Goal: Contribute content: Contribute content

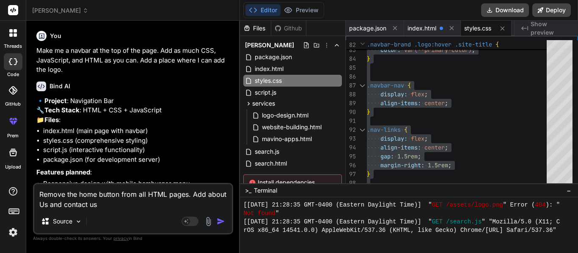
scroll to position [8461, 0]
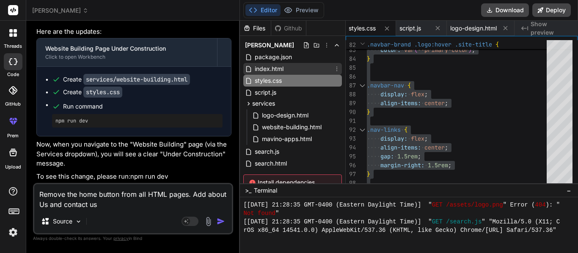
click at [266, 68] on span "index.html" at bounding box center [269, 69] width 30 height 10
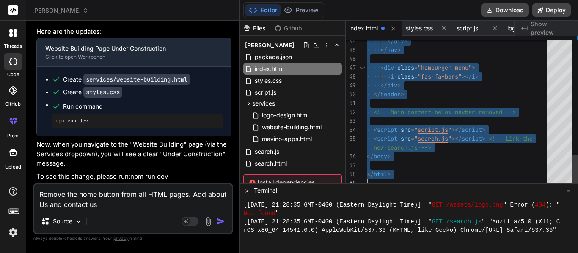
type textarea "</body> </html>"
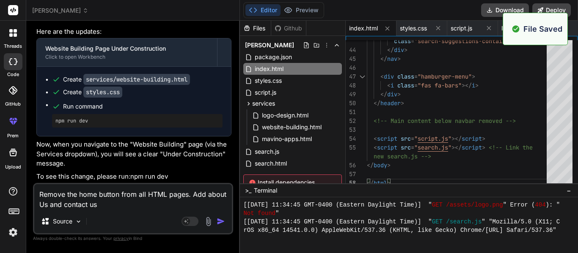
click at [121, 205] on textarea "Remove the home button from all HTML pages. Add about Us and contact us" at bounding box center [133, 196] width 198 height 25
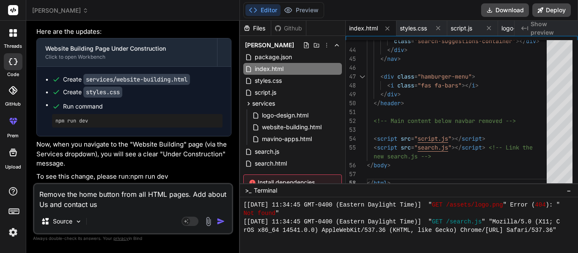
type textarea "Remove the home button from all HTML pages. Add about Us and contact us."
type textarea "x"
type textarea "Remove the home button from all HTML pages. Add about Us and contact us."
type textarea "x"
type textarea "Remove the home button from all HTML pages. Add about Us and contact us. A"
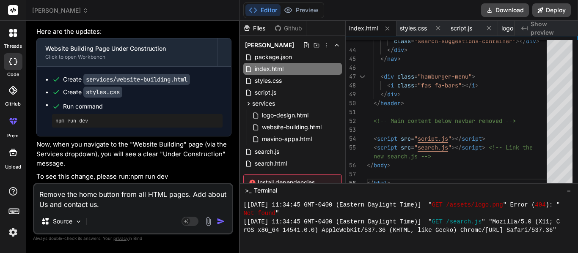
type textarea "x"
type textarea "Remove the home button from all HTML pages. Add about Us and contact us. Ad"
type textarea "x"
type textarea "Remove the home button from all HTML pages. Add about Us and contact us. Add"
type textarea "x"
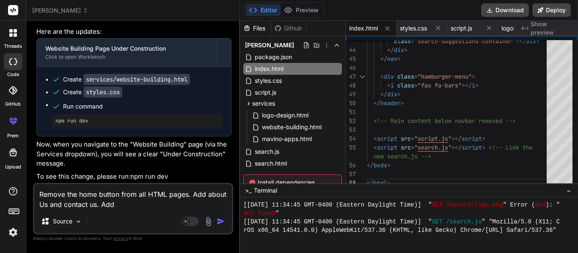
type textarea "Remove the home button from all HTML pages. Add about Us and contact us. Add"
type textarea "x"
type textarea "Remove the home button from all HTML pages. Add about Us and contact us. Add a"
type textarea "x"
type textarea "Remove the home button from all HTML pages. Add about Us and contact us. Add a"
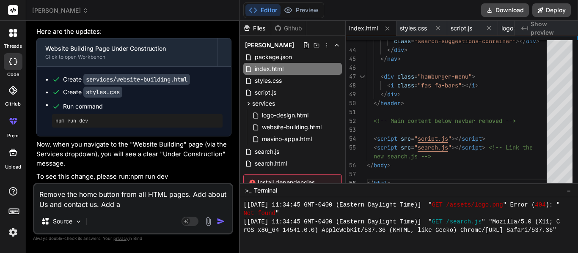
type textarea "x"
type textarea "Remove the home button from all HTML pages. Add about Us and contact us. Add a c"
type textarea "x"
type textarea "Remove the home button from all HTML pages. Add about Us and contact us. Add a …"
type textarea "x"
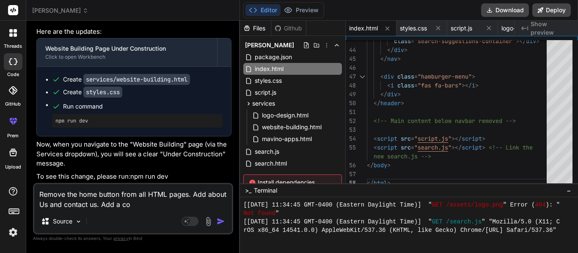
type textarea "Remove the home button from all HTML pages. Add about Us and contact us. Add a …"
type textarea "x"
type textarea "Remove the home button from all HTML pages. Add about Us and contact us. Add a …"
type textarea "x"
type textarea "Remove the home button from all HTML pages. Add about Us and contact us. Add a …"
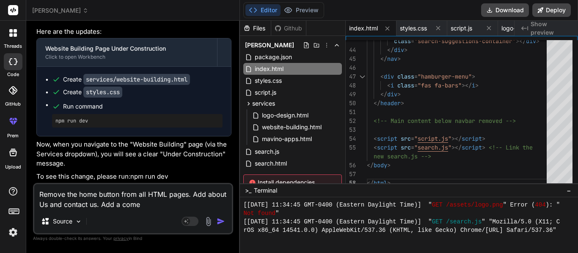
type textarea "x"
type textarea "Remove the home button from all HTML pages. Add about Us and contact us. Add a …"
type textarea "x"
type textarea "Remove the home button from all HTML pages. Add about Us and contact us. Add a …"
type textarea "x"
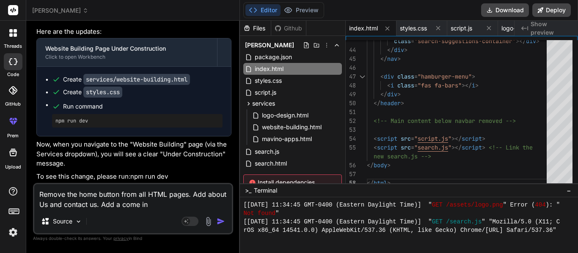
type textarea "Remove the home button from all HTML pages. Add about Us and contact us. Add a …"
type textarea "x"
type textarea "Remove the home button from all HTML pages. Add about Us and contact us. Add a …"
type textarea "x"
type textarea "Remove the home button from all HTML pages. Add about Us and contact us. Add a …"
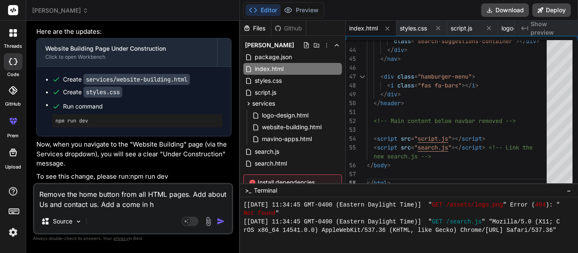
type textarea "x"
type textarea "Remove the home button from all HTML pages. Add about Us and contact us. Add a …"
type textarea "x"
type textarea "Remove the home button from all HTML pages. Add about Us and contact us. Add a …"
type textarea "x"
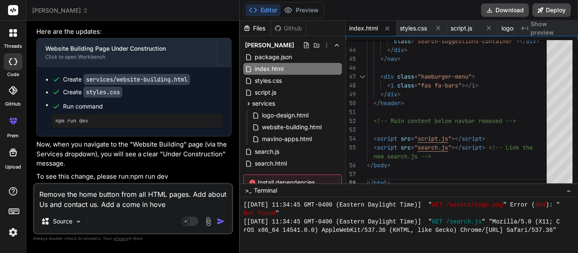
type textarea "Remove the home button from all HTML pages. Add about Us and contact us. Add a …"
type textarea "x"
type textarea "Remove the home button from all HTML pages. Add about Us and contact us. Add a …"
type textarea "x"
type textarea "Remove the home button from all HTML pages. Add about Us and contact us. Add a …"
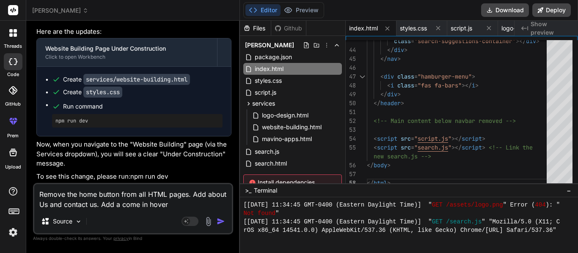
type textarea "x"
type textarea "Remove the home button from all HTML pages. Add about Us and contact us. Add a …"
type textarea "x"
type textarea "Remove the home button from all HTML pages. Add about Us and contact us. Add a …"
type textarea "x"
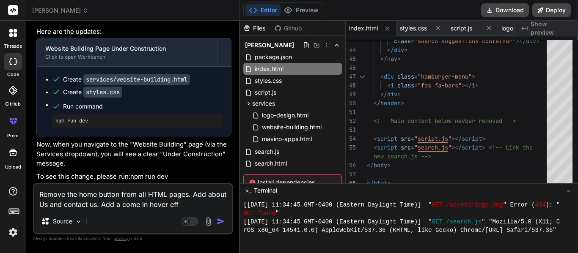
type textarea "Remove the home button from all HTML pages. Add about Us and contact us. Add a …"
type textarea "x"
type textarea "Remove the home button from all HTML pages. Add about Us and contact us. Add a …"
type textarea "x"
type textarea "Remove the home button from all HTML pages. Add about Us and contact us. Add a …"
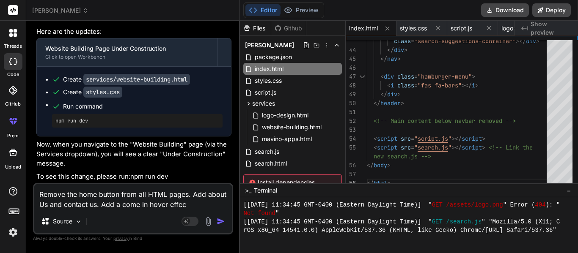
type textarea "x"
type textarea "Remove the home button from all HTML pages. Add about Us and contact us. Add a …"
type textarea "x"
type textarea "Remove the home button from all HTML pages. Add about Us and contact us. Add a …"
type textarea "x"
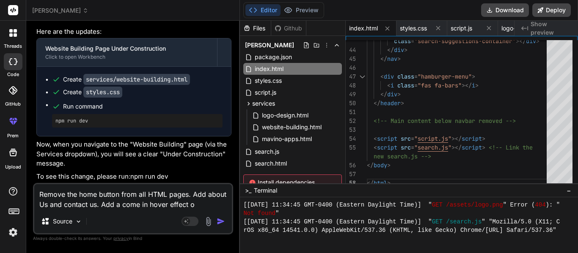
type textarea "Remove the home button from all HTML pages. Add about Us and contact us. Add a …"
type textarea "x"
type textarea "Remove the home button from all HTML pages. Add about Us and contact us. Add a …"
type textarea "x"
type textarea "Remove the home button from all HTML pages. Add about Us and contact us. Add a …"
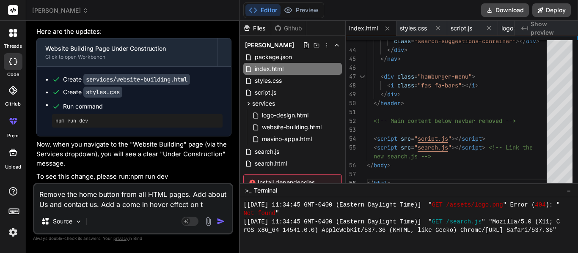
type textarea "x"
type textarea "Remove the home button from all HTML pages. Add about Us and contact us. Add a …"
type textarea "x"
type textarea "Remove the home button from all HTML pages. Add about Us and contact us. Add a …"
type textarea "x"
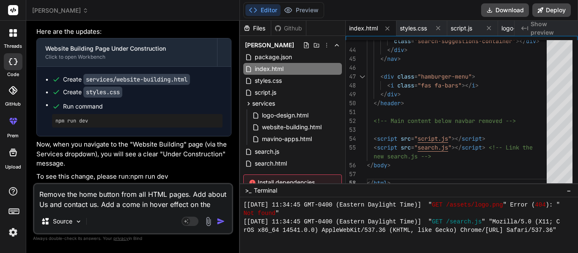
type textarea "Remove the home button from all HTML pages. Add about Us and contact us. Add a …"
type textarea "x"
type textarea "Remove the home button from all HTML pages. Add about Us and contact us. Add a …"
type textarea "x"
type textarea "Remove the home button from all HTML pages. Add about Us and contact us. Add a …"
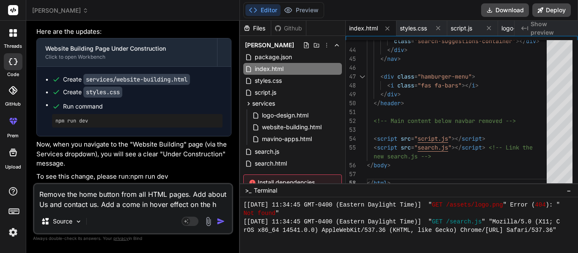
type textarea "x"
type textarea "Remove the home button from all HTML pages. Add about Us and contact us. Add a …"
type textarea "x"
type textarea "Remove the home button from all HTML pages. Add about Us and contact us. Add a …"
type textarea "x"
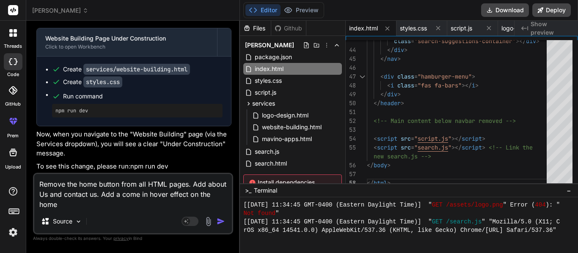
type textarea "Remove the home button from all HTML pages. Add about Us and contact us. Add a …"
type textarea "x"
type textarea "Remove the home button from all HTML pages. Add about Us and contact us. Add a …"
type textarea "x"
type textarea "Remove the home button from all HTML pages. Add about Us and contact us. Add a …"
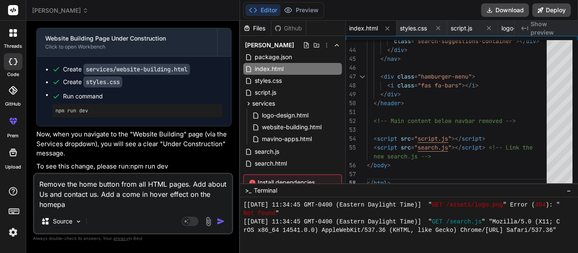
type textarea "x"
type textarea "Remove the home button from all HTML pages. Add about Us and contact us. Add a …"
type textarea "x"
type textarea "Remove the home button from all HTML pages. Add about Us and contact us. Add a …"
type textarea "x"
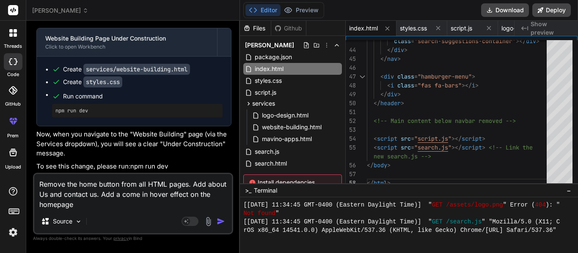
type textarea "Remove the home button from all HTML pages. Add about Us and contact us. Add a …"
type textarea "x"
type textarea "Remove the home button from all HTML pages. Add about Us and contact us. Add a …"
type textarea "x"
type textarea "Remove the home button from all HTML pages. Add about Us and contact us. Add a …"
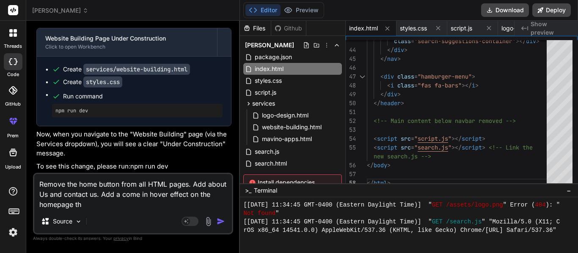
type textarea "x"
type textarea "Remove the home button from all HTML pages. Add about Us and contact us. Add a …"
type textarea "x"
type textarea "Remove the home button from all HTML pages. Add about Us and contact us. Add a …"
type textarea "x"
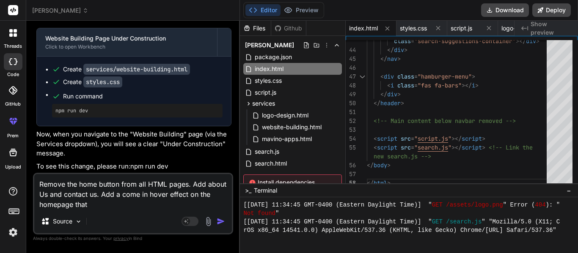
type textarea "Remove the home button from all HTML pages. Add about Us and contact us. Add a …"
type textarea "x"
type textarea "Remove the home button from all HTML pages. Add about Us and contact us. Add a …"
type textarea "x"
type textarea "Remove the home button from all HTML pages. Add about Us and contact us. Add a …"
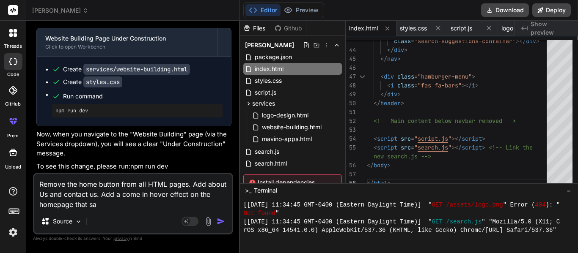
type textarea "x"
type textarea "Remove the home button from all HTML pages. Add about Us and contact us. Add a …"
type textarea "x"
type textarea "Remove the home button from all HTML pages. Add about Us and contact us. Add a …"
type textarea "x"
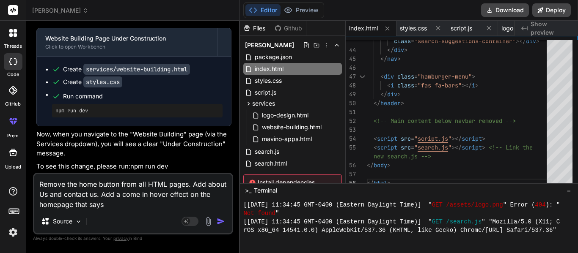
type textarea "Remove the home button from all HTML pages. Add about Us and contact us. Add a …"
type textarea "x"
type textarea "Remove the home button from all HTML pages. Add about Us and contact us. Add a …"
type textarea "x"
type textarea "Remove the home button from all HTML pages. Add about Us and contact us. Add a …"
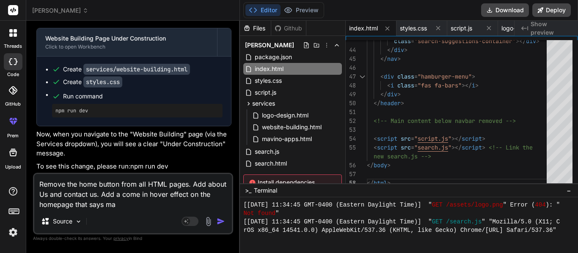
type textarea "x"
type textarea "Remove the home button from all HTML pages. Add about Us and contact us. Add a …"
type textarea "x"
type textarea "Remove the home button from all HTML pages. Add about Us and contact us. Add a …"
type textarea "x"
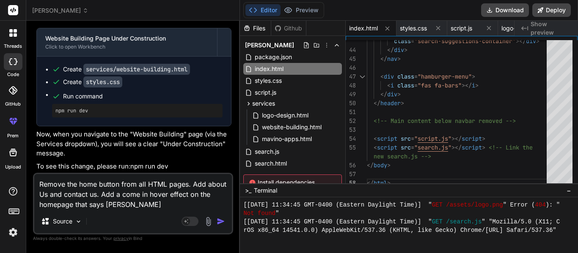
type textarea "Remove the home button from all HTML pages. Add about Us and contact us. Add a …"
type textarea "x"
type textarea "Remove the home button from all HTML pages. Add about Us and contact us. Add a …"
type textarea "x"
type textarea "Remove the home button from all HTML pages. Add about Us and contact us. Add a …"
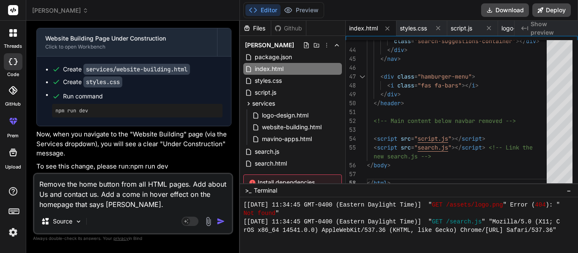
type textarea "x"
type textarea "Remove the home button from all HTML pages. Add about Us and contact us. Add a …"
type textarea "x"
type textarea "Remove the home button from all HTML pages. Add about Us and contact us. Add a …"
type textarea "x"
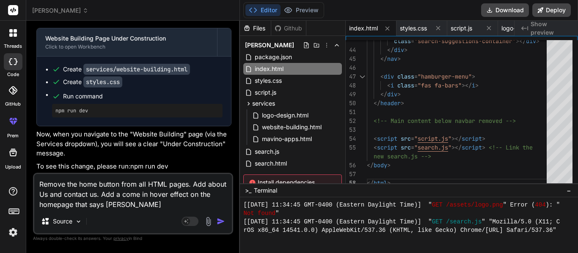
type textarea "Remove the home button from all HTML pages. Add about Us and contact us. Add a …"
type textarea "x"
type textarea "Remove the home button from all HTML pages. Add about Us and contact us. Add a …"
type textarea "x"
type textarea "Remove the home button from all HTML pages. Add about Us and contact us. Add a …"
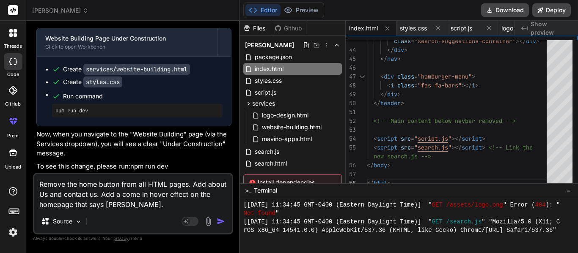
type textarea "x"
type textarea "Remove the home button from all HTML pages. Add about Us and contact us. Add a …"
type textarea "x"
type textarea "Remove the home button from all HTML pages. Add about Us and contact us. Add a …"
type textarea "x"
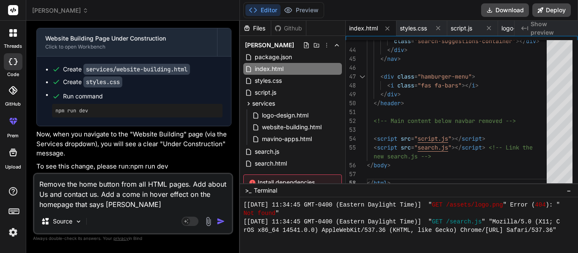
type textarea "Remove the home button from all HTML pages. Add about Us and contact us. Add a …"
type textarea "x"
type textarea "Remove the home button from all HTML pages. Add about Us and contact us. Add a …"
type textarea "x"
type textarea "Remove the home button from all HTML pages. Add about Us and contact us. Add a …"
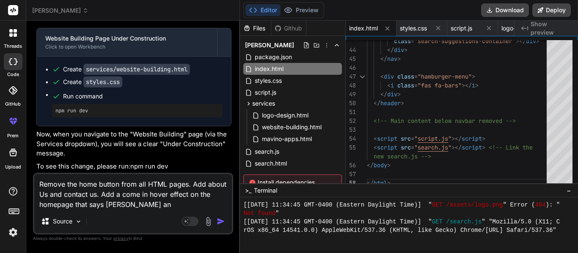
type textarea "x"
type textarea "Remove the home button from all HTML pages. Add about Us and contact us. Add a …"
type textarea "x"
type textarea "Remove the home button from all HTML pages. Add about Us and contact us. Add a …"
type textarea "x"
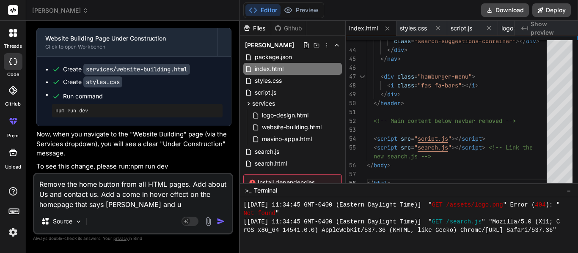
type textarea "Remove the home button from all HTML pages. Add about Us and contact us. Add a …"
type textarea "x"
type textarea "Remove the home button from all HTML pages. Add about Us and contact us. Add a …"
type textarea "x"
type textarea "Remove the home button from all HTML pages. Add about Us and contact us. Add a …"
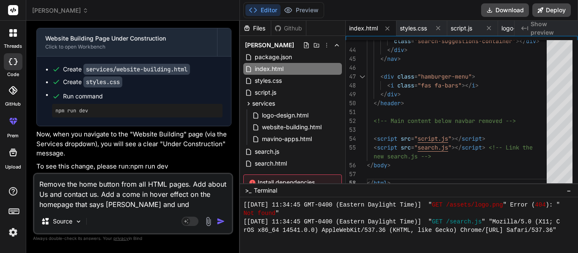
type textarea "x"
type textarea "Remove the home button from all HTML pages. Add about Us and contact us. Add a …"
type textarea "x"
type textarea "Remove the home button from all HTML pages. Add about Us and contact us. Add a …"
type textarea "x"
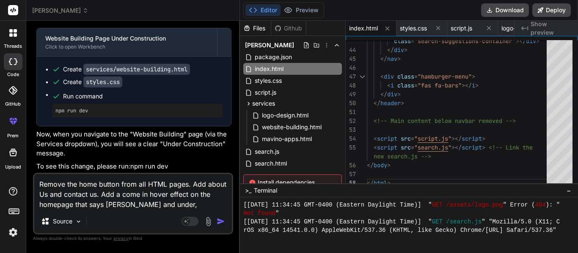
type textarea "Remove the home button from all HTML pages. Add about Us and contact us. Add a …"
type textarea "x"
type textarea "Remove the home button from all HTML pages. Add about Us and contact us. Add a …"
type textarea "x"
type textarea "Remove the home button from all HTML pages. Add about Us and contact us. Add a …"
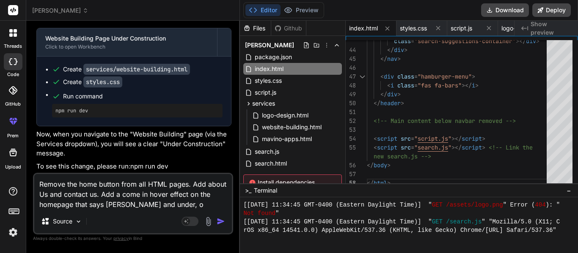
type textarea "x"
type textarea "Remove the home button from all HTML pages. Add about Us and contact us. Add a …"
type textarea "x"
type textarea "Remove the home button from all HTML pages. Add about Us and contact us. Add a …"
type textarea "x"
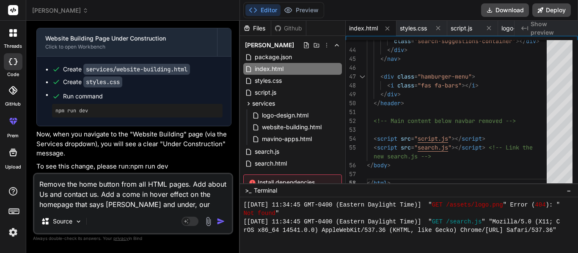
type textarea "Remove the home button from all HTML pages. Add about Us and contact us. Add a …"
type textarea "x"
type textarea "Remove the home button from all HTML pages. Add about Us and contact us. Add a …"
type textarea "x"
type textarea "Remove the home button from all HTML pages. Add about Us and contact us. Add a …"
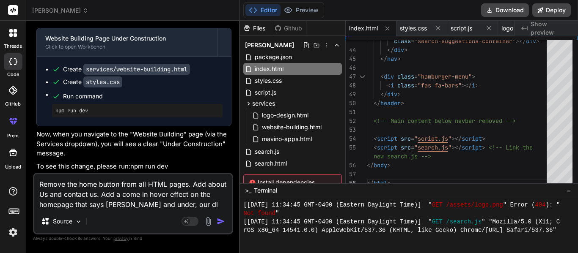
type textarea "x"
type textarea "Remove the home button from all HTML pages. Add about Us and contact us. Add a …"
type textarea "x"
type textarea "Remove the home button from all HTML pages. Add about Us and contact us. Add a …"
type textarea "x"
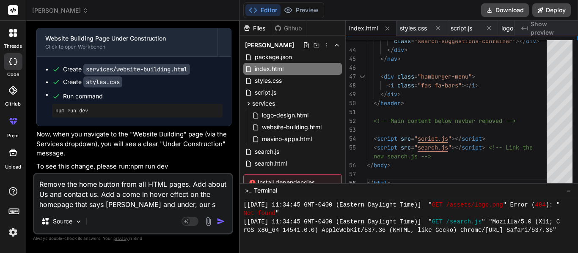
type textarea "Remove the home button from all HTML pages. Add about Us and contact us. Add a …"
type textarea "x"
type textarea "Remove the home button from all HTML pages. Add about Us and contact us. Add a …"
type textarea "x"
type textarea "Remove the home button from all HTML pages. Add about Us and contact us. Add a …"
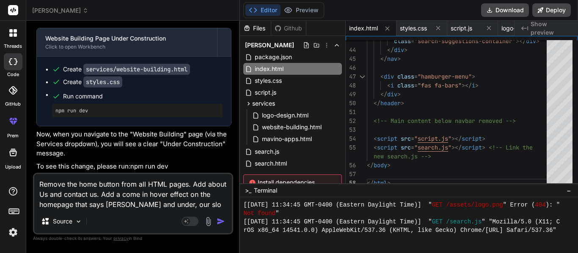
type textarea "x"
type textarea "Remove the home button from all HTML pages. Add about Us and contact us. Add a …"
type textarea "x"
type textarea "Remove the home button from all HTML pages. Add about Us and contact us. Add a …"
type textarea "x"
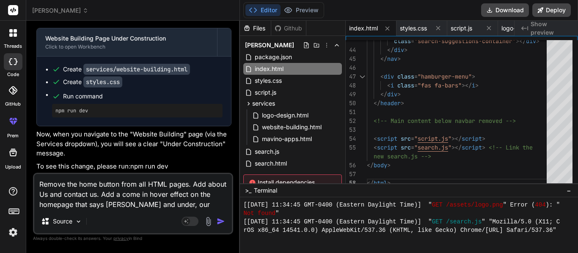
type textarea "Remove the home button from all HTML pages. Add about Us and contact us. Add a …"
type textarea "x"
type textarea "Remove the home button from all HTML pages. Add about Us and contact us. Add a …"
type textarea "x"
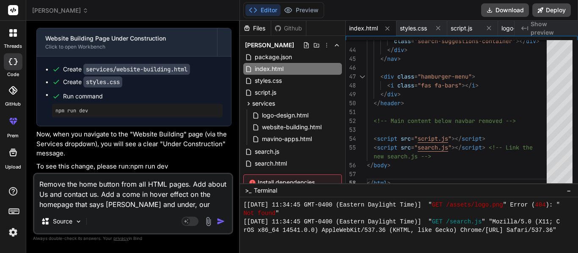
type textarea "Remove the home button from all HTML pages. Add about Us and contact us. Add a …"
type textarea "x"
type textarea "Remove the home button from all HTML pages. Add about Us and contact us. Add a …"
type textarea "x"
type textarea "Remove the home button from all HTML pages. Add about Us and contact us. Add a …"
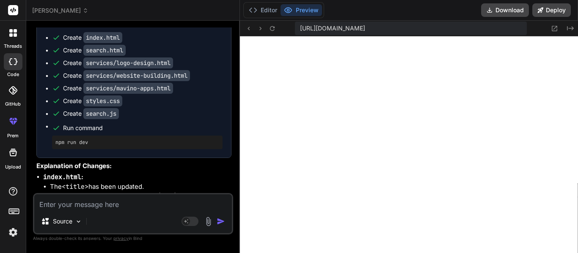
scroll to position [13711, 0]
click at [570, 30] on icon "Created with Pixso." at bounding box center [570, 28] width 7 height 7
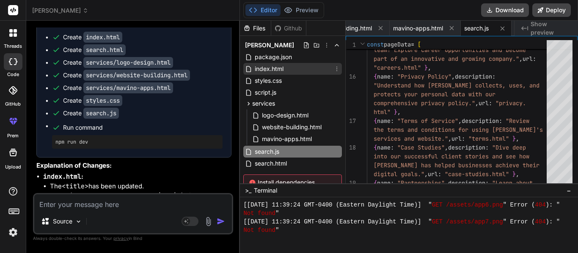
click at [272, 69] on span "index.html" at bounding box center [269, 69] width 30 height 10
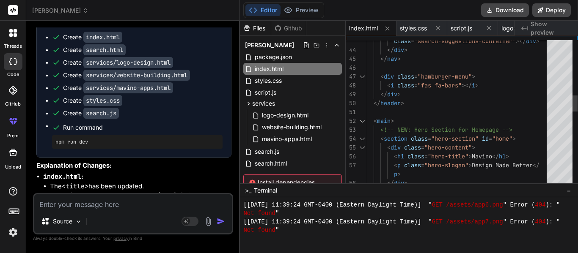
click at [467, 104] on div "class = "search-suggestions-container" ></ div > </ div > </ nav > < div class …" at bounding box center [459, 205] width 185 height 1333
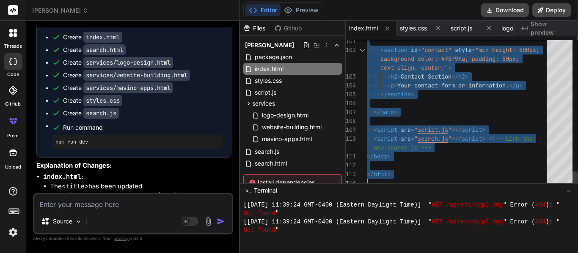
click at [273, 166] on span "search.html" at bounding box center [271, 164] width 34 height 10
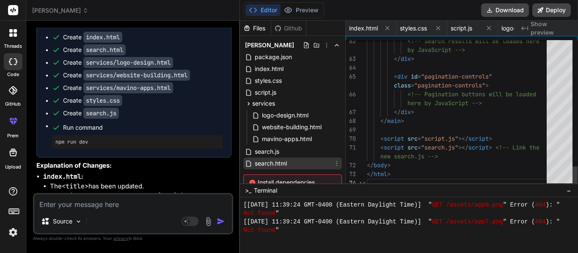
scroll to position [0, 369]
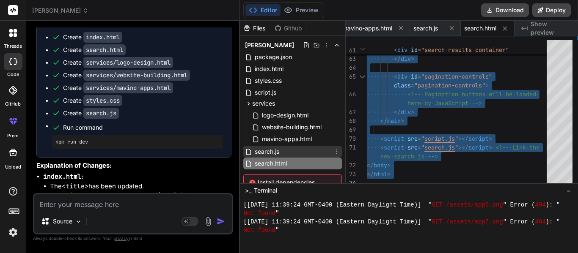
click at [287, 151] on div "search.js" at bounding box center [292, 152] width 99 height 12
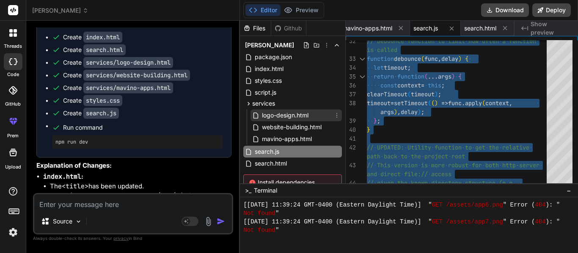
click at [279, 115] on span "logo-design.html" at bounding box center [285, 115] width 48 height 10
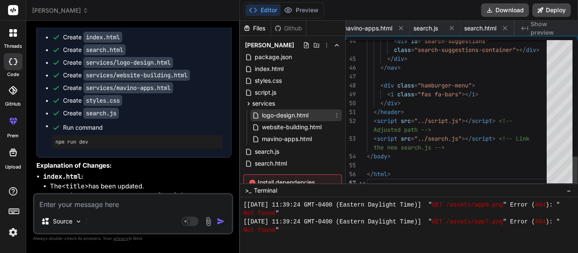
scroll to position [0, 211]
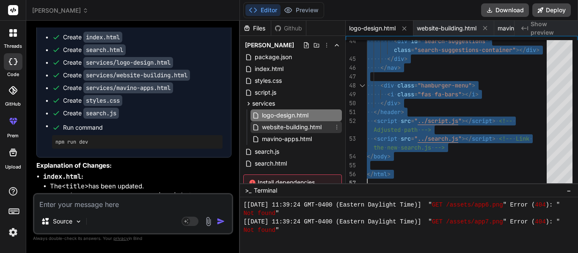
click at [299, 128] on span "website-building.html" at bounding box center [291, 127] width 61 height 10
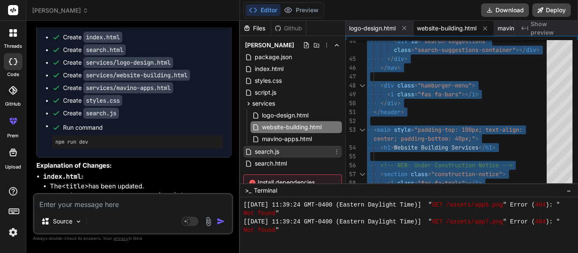
click at [275, 146] on div "search.js" at bounding box center [292, 152] width 99 height 12
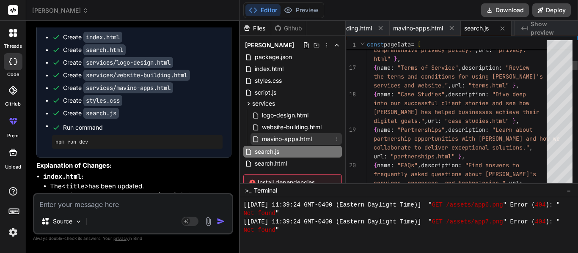
click at [273, 142] on span "mavino-apps.html" at bounding box center [287, 139] width 52 height 10
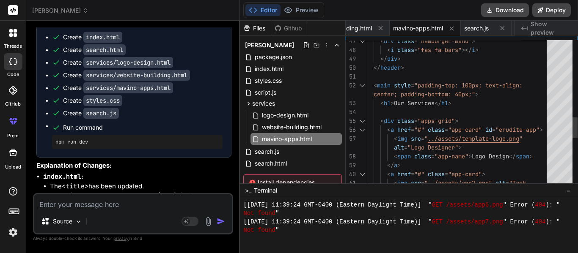
scroll to position [8, 0]
click at [539, 145] on div "< div class = "hamburger-menu" > < i class = "fas fa-bars" ></ i > </ div > </ …" at bounding box center [459, 14] width 185 height 1057
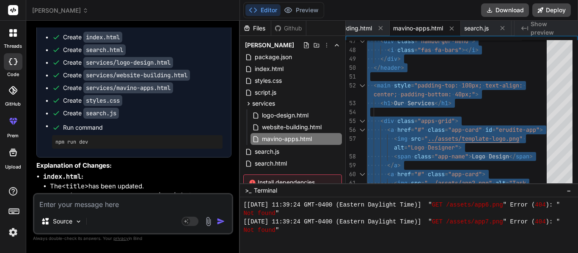
click at [62, 206] on textarea at bounding box center [133, 202] width 198 height 15
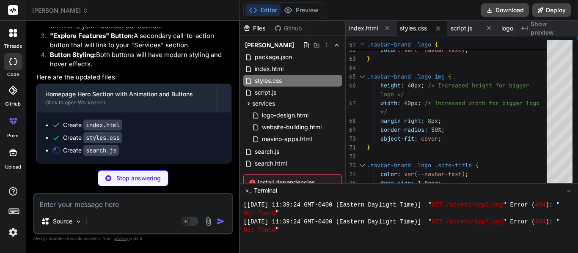
scroll to position [14581, 0]
click at [294, 65] on div "index.html" at bounding box center [292, 69] width 99 height 12
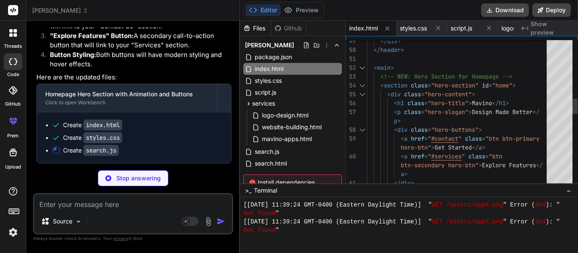
click at [475, 96] on div "</ div > </ div > </ header > < main > <!-- NEW: Hero Section for Homepage --> …" at bounding box center [459, 183] width 185 height 1395
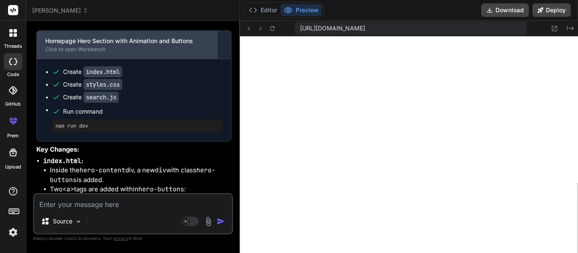
scroll to position [14604, 0]
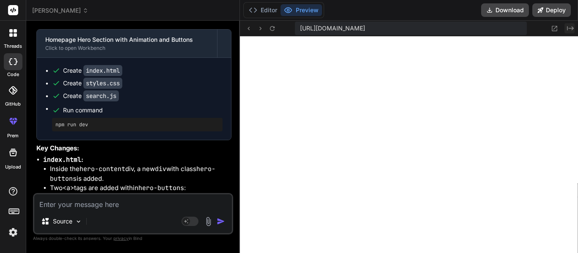
click at [573, 27] on icon "Created with Pixso." at bounding box center [570, 28] width 7 height 7
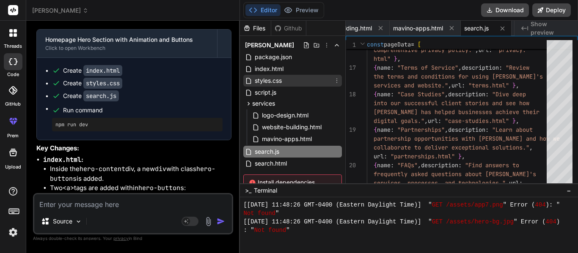
click at [300, 81] on div "styles.css" at bounding box center [292, 81] width 99 height 12
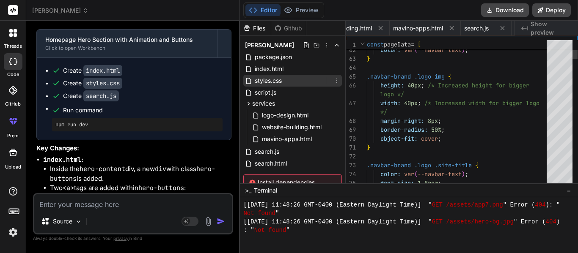
scroll to position [0, 109]
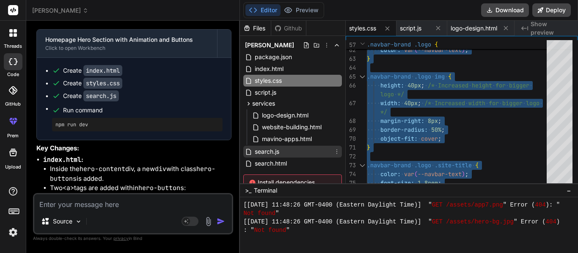
click at [267, 154] on span "search.js" at bounding box center [267, 152] width 26 height 10
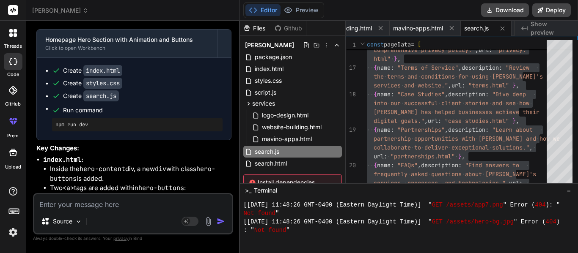
click at [132, 202] on textarea at bounding box center [133, 202] width 198 height 15
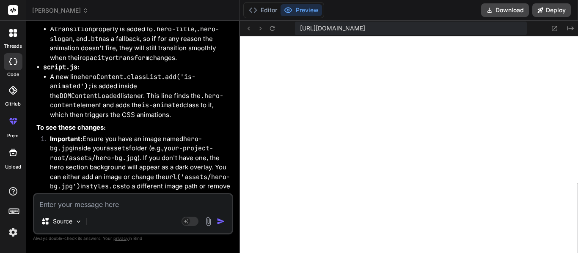
scroll to position [15860, 0]
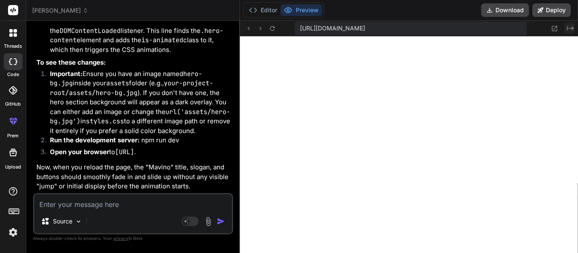
click at [568, 29] on icon "Created with Pixso." at bounding box center [570, 28] width 7 height 7
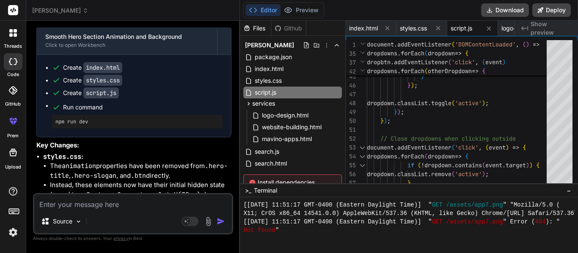
scroll to position [15549, 0]
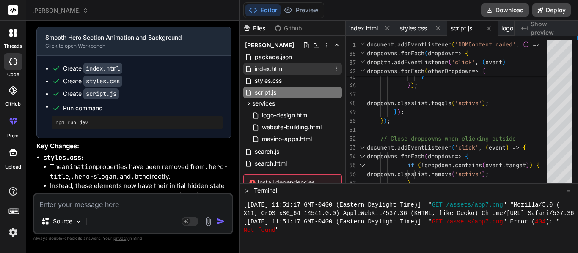
click at [267, 71] on span "index.html" at bounding box center [269, 69] width 30 height 10
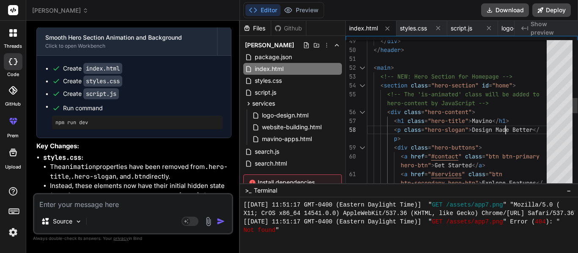
click at [506, 130] on div "</ div > </ header > < main > <!-- NEW: Hero Section for Homepage --> < section…" at bounding box center [459, 192] width 185 height 1413
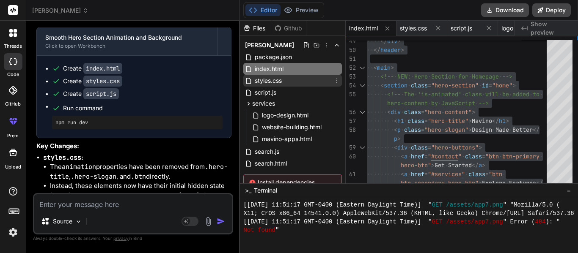
click at [286, 79] on div "styles.css" at bounding box center [292, 81] width 99 height 12
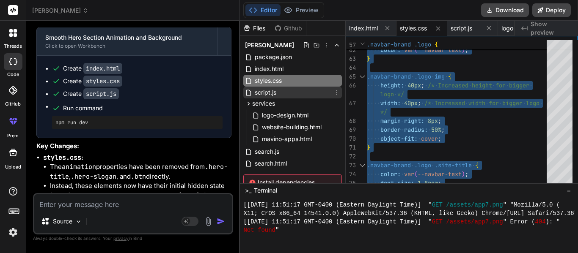
click at [305, 92] on div "script.js" at bounding box center [292, 93] width 99 height 12
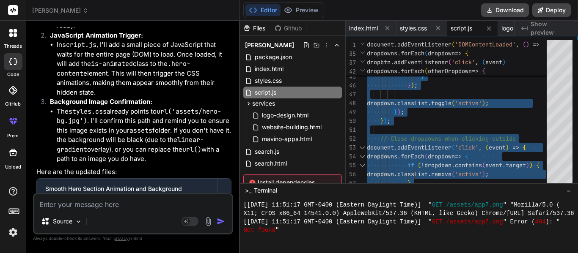
scroll to position [15391, 0]
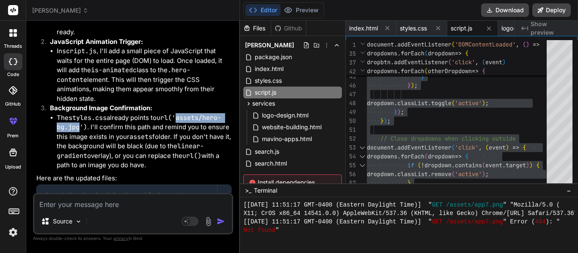
drag, startPoint x: 182, startPoint y: 121, endPoint x: 81, endPoint y: 130, distance: 101.5
click at [81, 130] on code "url('assets/hero-bg.jpg')" at bounding box center [139, 123] width 165 height 18
copy code "assets/hero-bg.jpg"
click at [284, 76] on div "styles.css" at bounding box center [292, 81] width 99 height 12
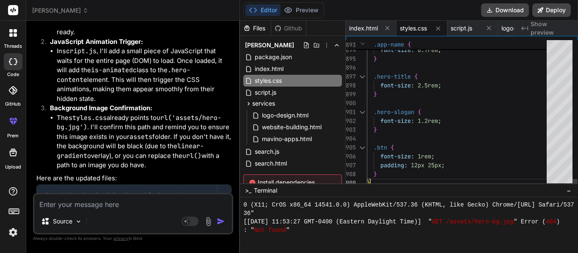
click at [96, 204] on textarea at bounding box center [133, 202] width 198 height 15
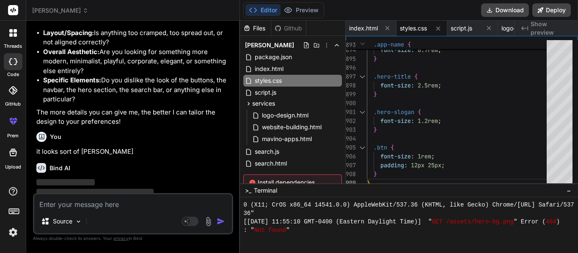
scroll to position [16207, 0]
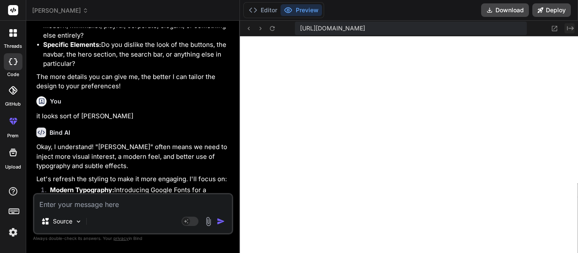
click at [572, 27] on icon "Created with Pixso." at bounding box center [570, 28] width 7 height 7
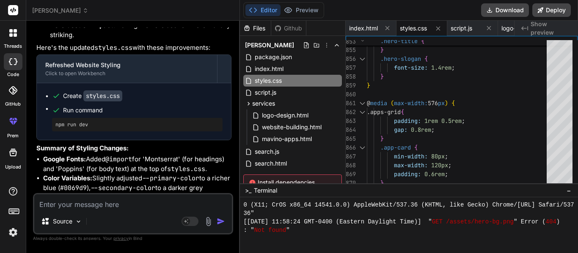
scroll to position [16429, 0]
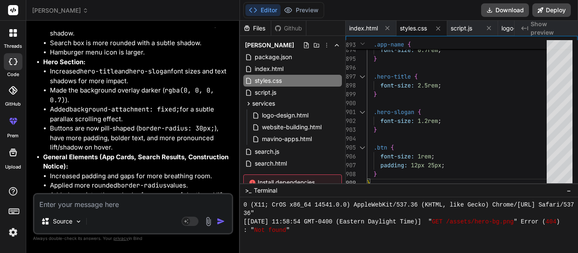
scroll to position [16847, 0]
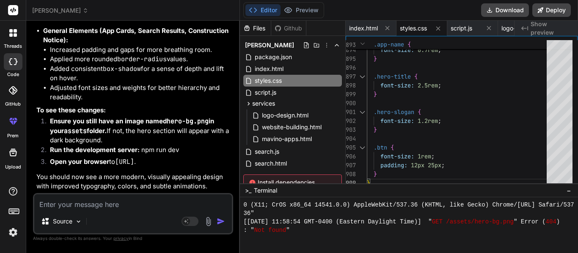
click at [62, 205] on textarea at bounding box center [133, 202] width 198 height 15
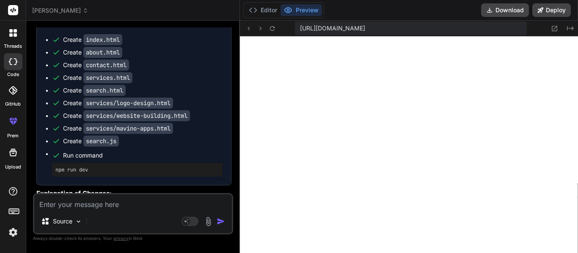
scroll to position [17292, 0]
click at [572, 31] on icon "Created with Pixso." at bounding box center [570, 28] width 7 height 7
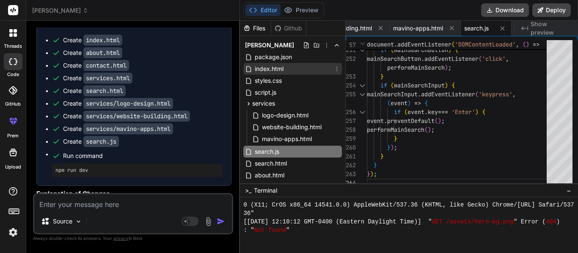
click at [272, 69] on span "index.html" at bounding box center [269, 69] width 30 height 10
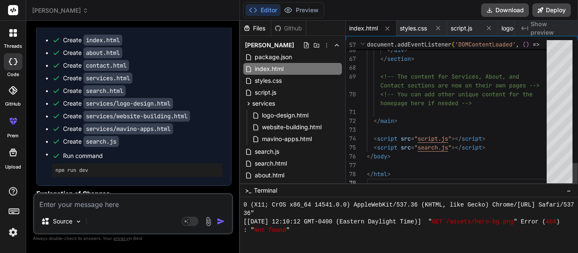
scroll to position [8, 0]
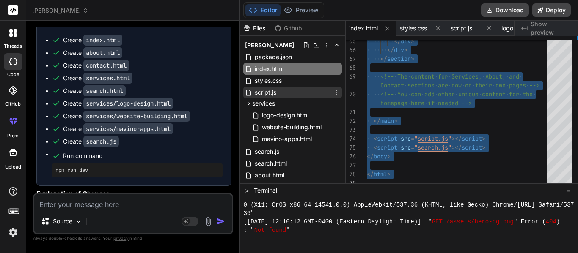
scroll to position [77, 0]
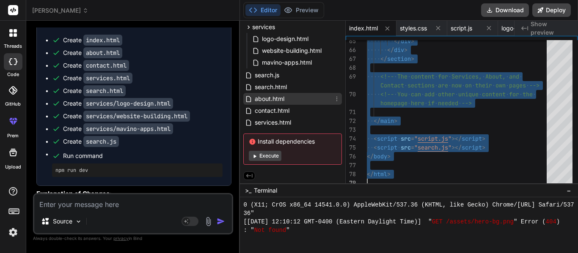
click at [278, 96] on span "about.html" at bounding box center [269, 99] width 31 height 10
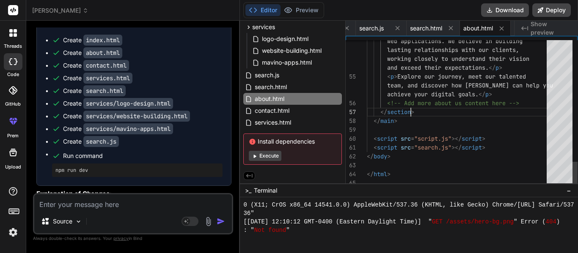
scroll to position [8, 0]
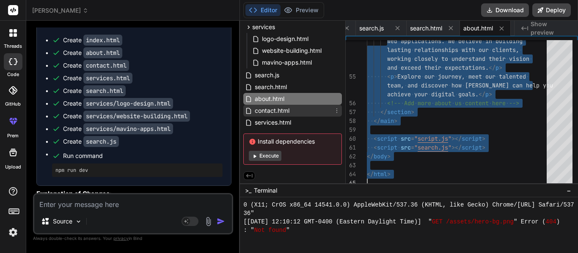
click at [293, 112] on div "contact.html" at bounding box center [292, 111] width 99 height 12
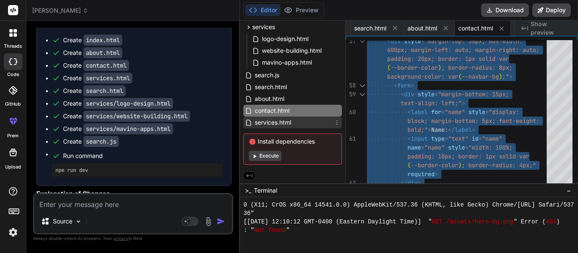
click at [274, 124] on span "services.html" at bounding box center [273, 123] width 38 height 10
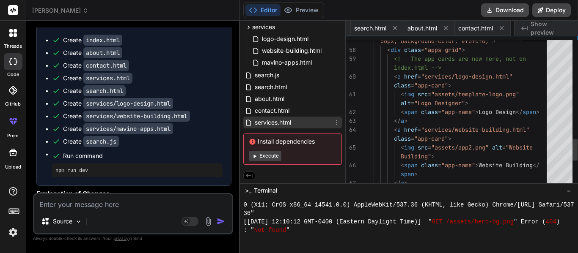
scroll to position [0, 534]
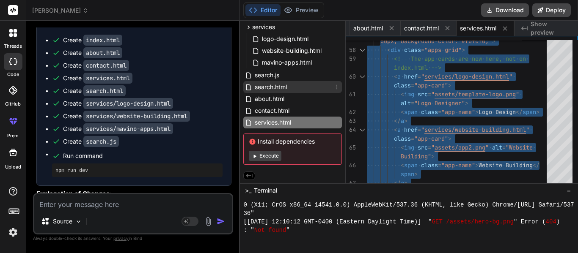
click at [287, 84] on span "search.html" at bounding box center [271, 87] width 34 height 10
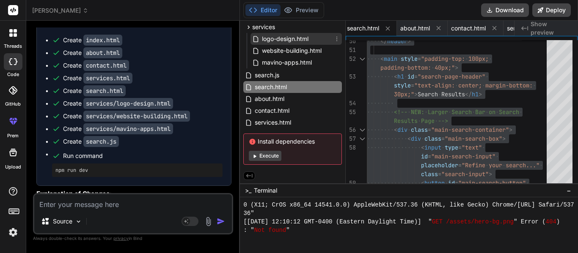
click at [271, 38] on span "logo-design.html" at bounding box center [285, 39] width 48 height 10
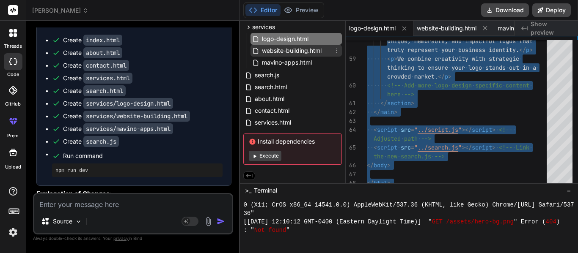
click at [274, 52] on span "website-building.html" at bounding box center [291, 51] width 61 height 10
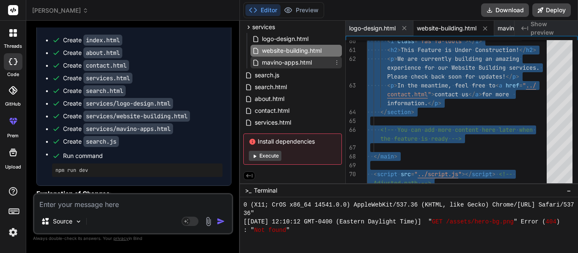
click at [288, 64] on span "mavino-apps.html" at bounding box center [287, 63] width 52 height 10
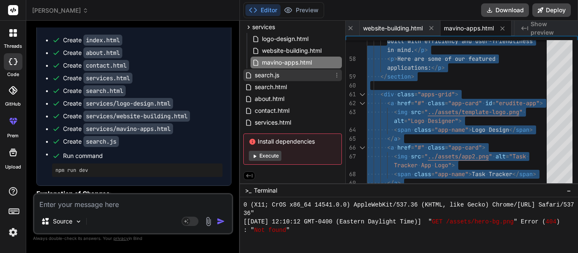
click at [281, 70] on div "search.js" at bounding box center [292, 75] width 99 height 12
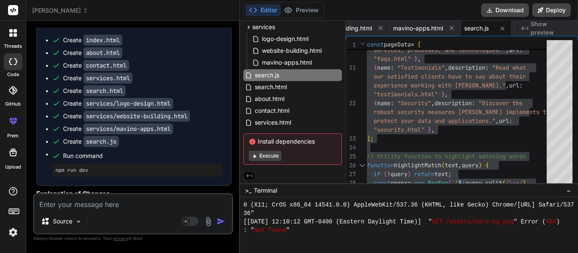
click at [99, 204] on textarea at bounding box center [133, 202] width 198 height 15
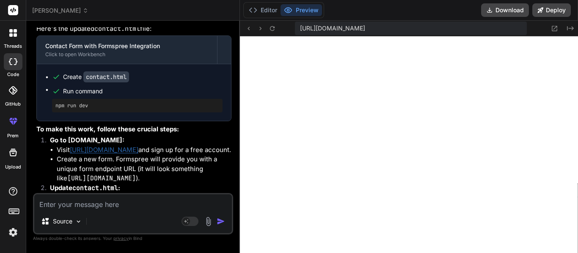
scroll to position [18486, 0]
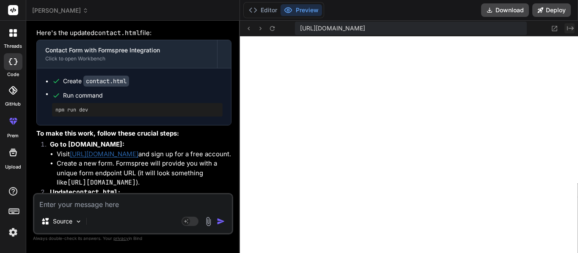
click at [572, 24] on button "Created with Pixso." at bounding box center [569, 28] width 10 height 10
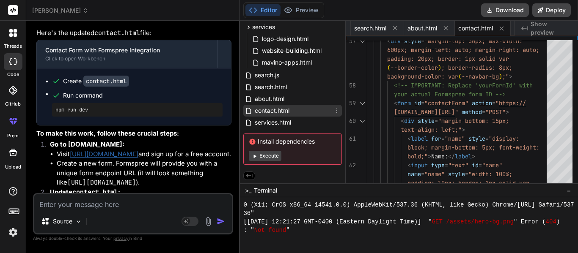
click at [294, 114] on div "contact.html" at bounding box center [292, 111] width 99 height 12
click at [491, 96] on div "< div style = "margin-top: 30px; max-width: 600px; margin-left: auto; margin-ri…" at bounding box center [459, 219] width 185 height 1732
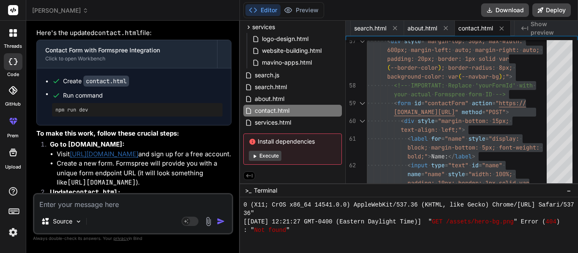
click at [116, 150] on link "[URL][DOMAIN_NAME]" at bounding box center [104, 154] width 69 height 8
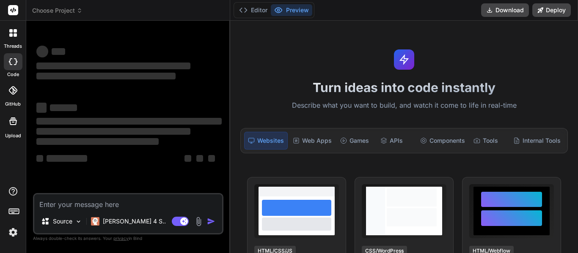
click at [8, 34] on div at bounding box center [13, 33] width 18 height 18
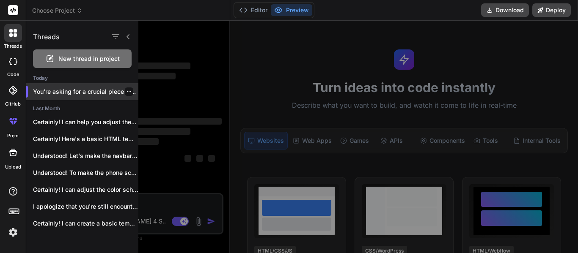
click at [82, 91] on p "You're asking for a crucial piece of..." at bounding box center [85, 92] width 105 height 8
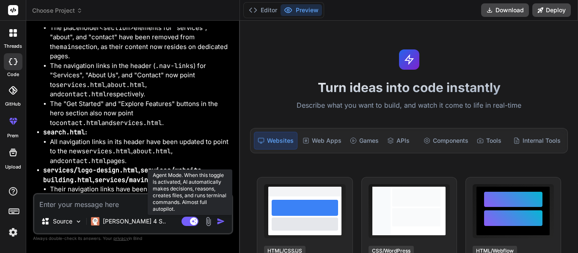
scroll to position [2521, 0]
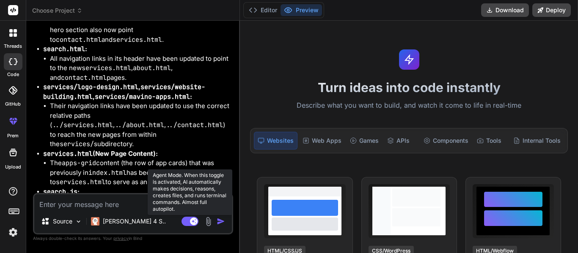
click at [189, 222] on rect at bounding box center [189, 221] width 17 height 9
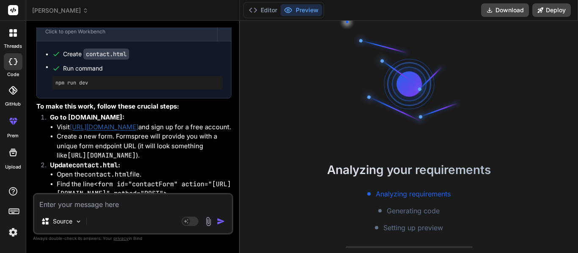
scroll to position [93, 0]
click at [161, 132] on li "Create a new form. Formspree will provide you with a unique form endpoint URL (…" at bounding box center [144, 146] width 175 height 29
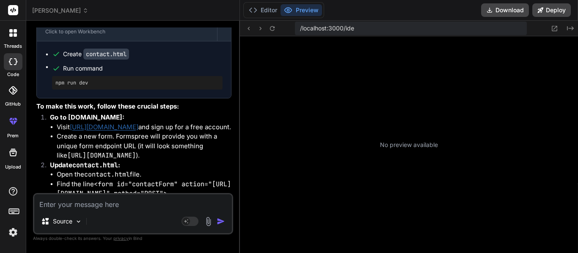
scroll to position [135, 0]
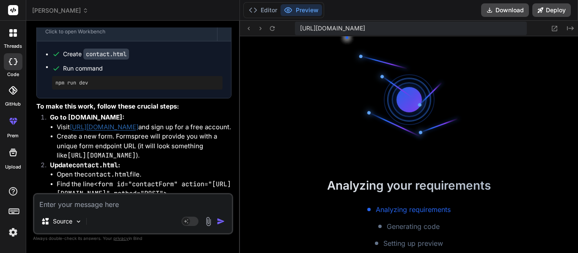
type textarea "x"
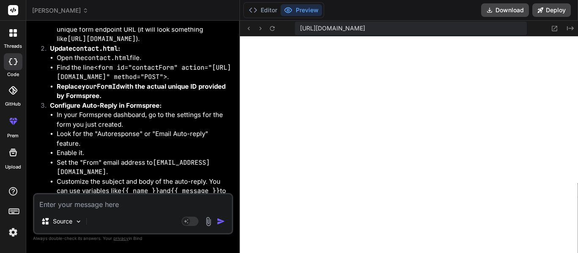
scroll to position [3495, 0]
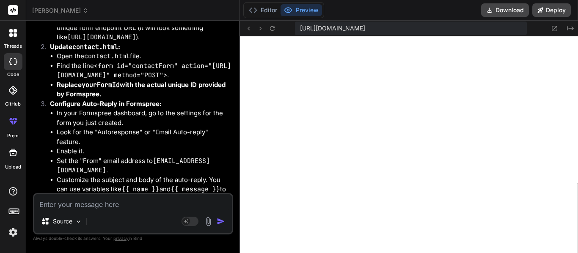
click at [59, 207] on textarea at bounding box center [133, 202] width 198 height 15
paste textarea "If you’re hosting an event, you need to collect information about the participa…"
type textarea "If you’re hosting an event, you need to collect information about the participa…"
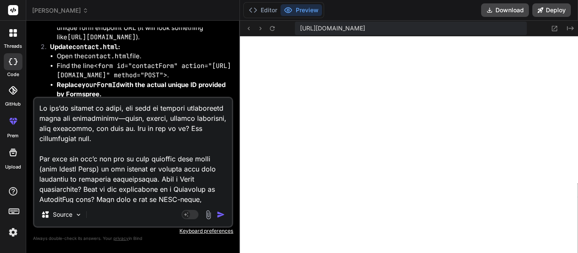
scroll to position [1402, 0]
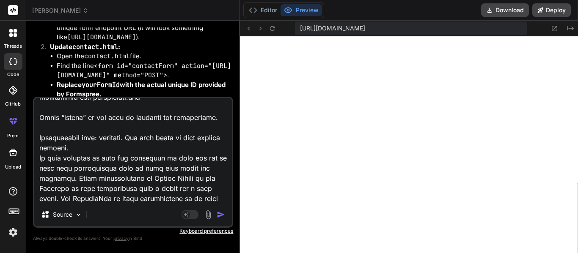
type textarea "x"
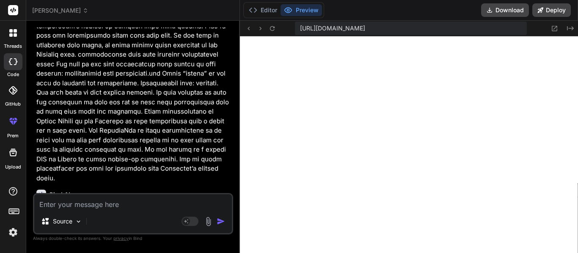
scroll to position [4644, 0]
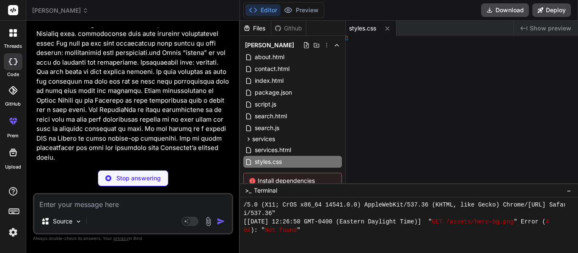
type textarea "x"
type textarea "ml>"
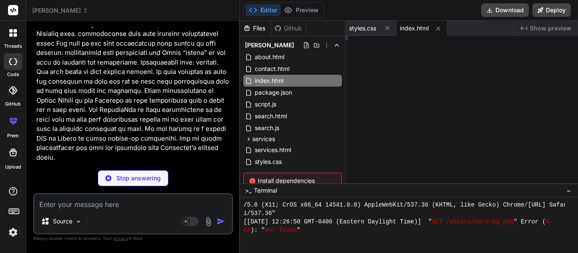
type textarea "x"
type textarea "l>"
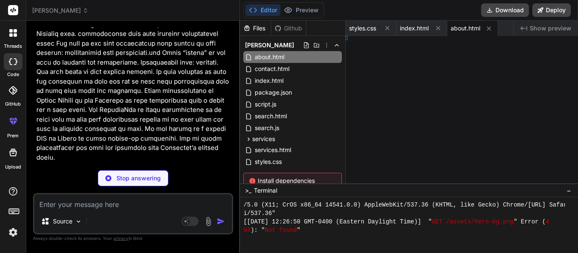
type textarea "x"
type textarea "tml>"
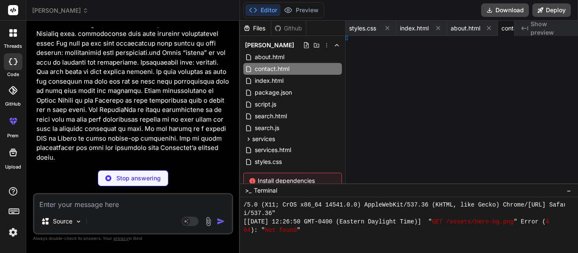
type textarea "x"
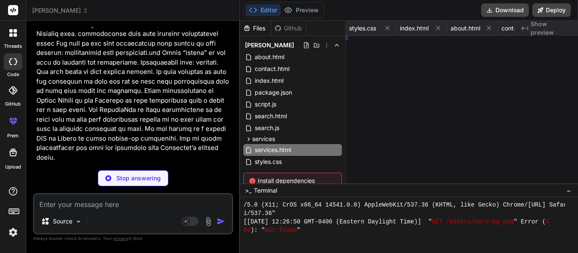
type textarea "x"
type textarea ">"
type textarea "x"
type textarea "/html>"
type textarea "x"
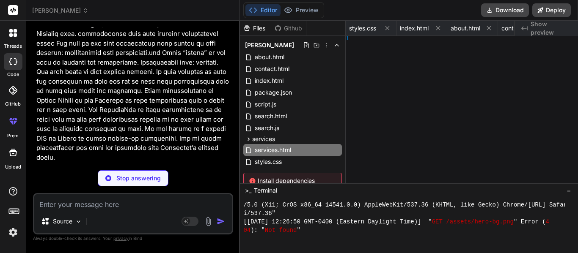
type textarea "> </html>"
type textarea "x"
type textarea ">"
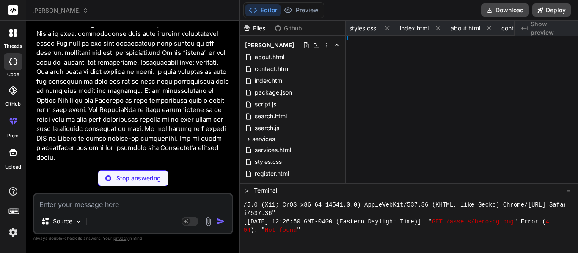
type textarea "x"
type textarea "} });"
type textarea "x"
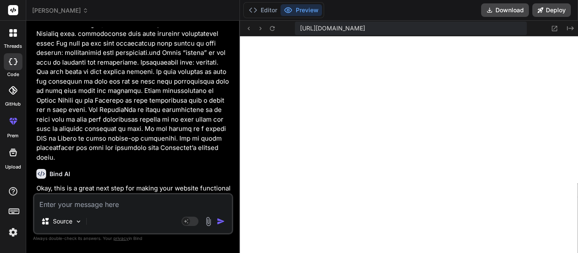
type textarea "}); } } });"
type textarea "x"
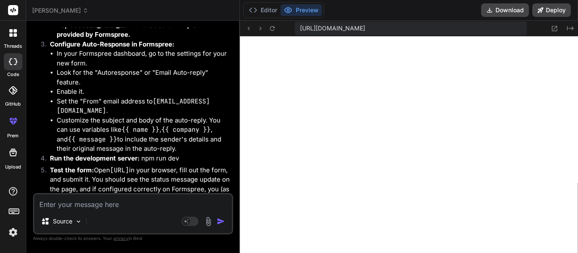
scroll to position [5396, 0]
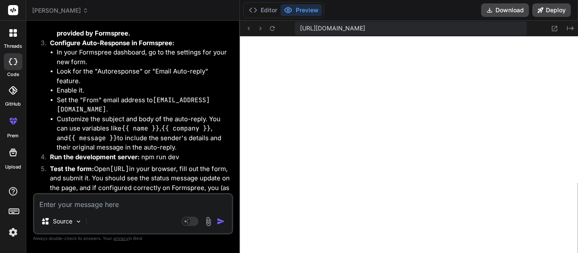
type textarea "T"
type textarea "x"
type textarea "Th"
type textarea "x"
type textarea "Thi"
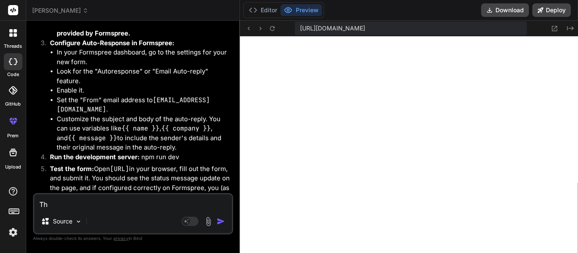
type textarea "x"
type textarea "This"
type textarea "x"
type textarea "This"
type textarea "x"
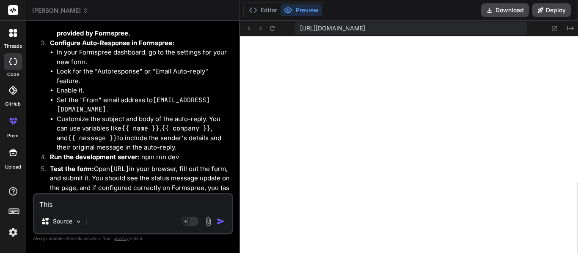
type textarea "This i"
type textarea "x"
type textarea "This is"
type textarea "x"
type textarea "This is"
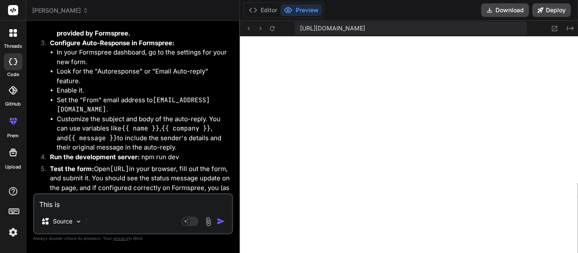
type textarea "x"
type textarea "This is t"
type textarea "x"
type textarea "This is th"
type textarea "x"
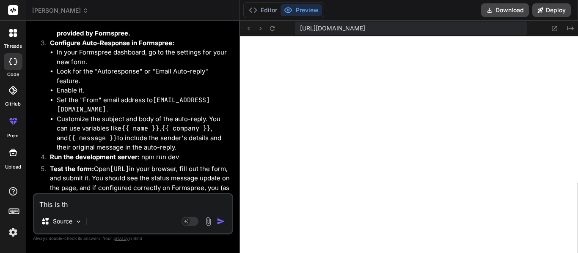
type textarea "This is the"
type textarea "x"
type textarea "This is the"
type textarea "x"
type textarea "This is the l"
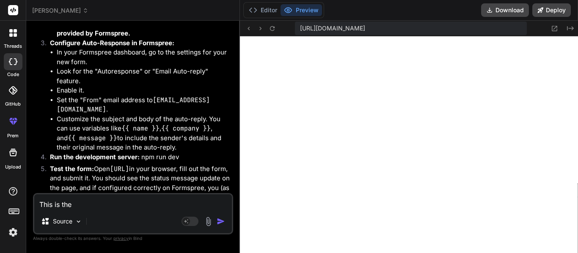
type textarea "x"
type textarea "This is the li"
type textarea "x"
type textarea "This is the lin"
type textarea "x"
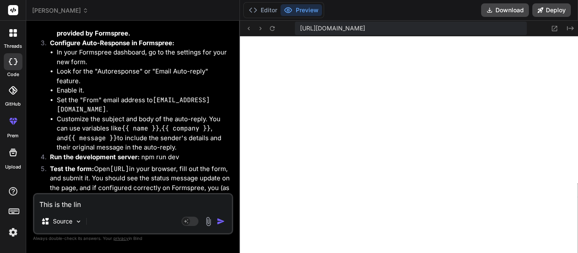
type textarea "This is the link"
type textarea "x"
type textarea "This is the link:"
type textarea "x"
type textarea "This is the link:"
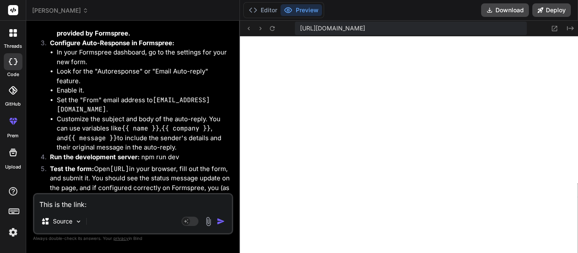
type textarea "x"
paste textarea "https://formspree.io/f/meozbeyo"
type textarea "This is the link: https://formspree.io/f/meozbeyo"
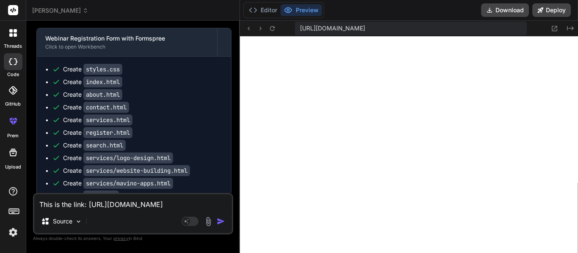
type textarea "x"
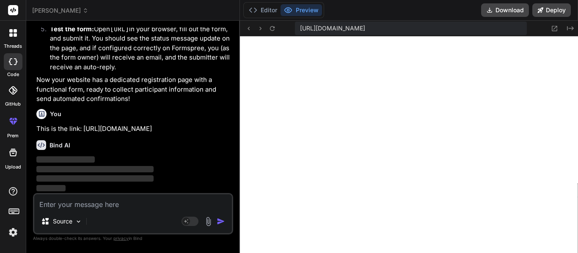
scroll to position [5545, 0]
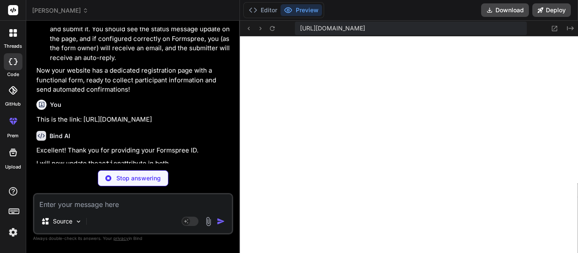
type textarea "x"
type textarea "later.'; formStatus.style.color = 'red'; } }); }); </script> </body> </html>"
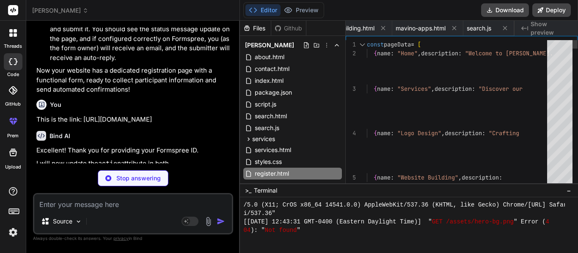
type textarea "x"
